Goal: Understand process/instructions

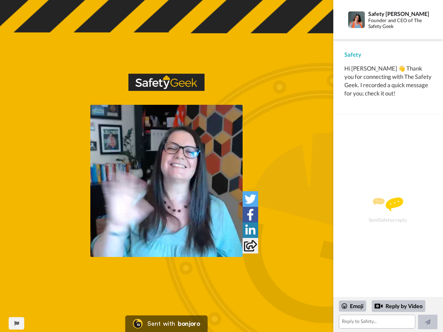
click at [167, 181] on img at bounding box center [166, 181] width 152 height 152
click at [250, 199] on icon at bounding box center [250, 199] width 11 height 11
click at [250, 215] on icon at bounding box center [250, 214] width 7 height 11
click at [250, 230] on icon at bounding box center [250, 230] width 10 height 11
click at [250, 246] on icon at bounding box center [250, 245] width 13 height 11
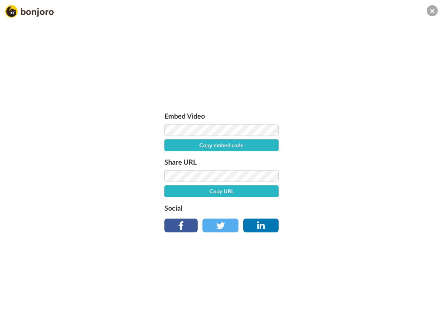
click at [16, 324] on div "Embed Video Copy embed code Share URL Copy URL Social" at bounding box center [221, 203] width 443 height 332
click at [388, 315] on div "Embed Video Copy embed code Share URL Copy URL Social" at bounding box center [221, 203] width 443 height 332
click at [353, 306] on div "Embed Video Copy embed code Share URL Copy URL Social" at bounding box center [221, 203] width 443 height 332
click at [399, 306] on div "Embed Video Copy embed code Share URL Copy URL Social" at bounding box center [221, 203] width 443 height 332
click at [428, 322] on div "Embed Video Copy embed code Share URL Copy URL Social" at bounding box center [221, 203] width 443 height 332
